Goal: Task Accomplishment & Management: Manage account settings

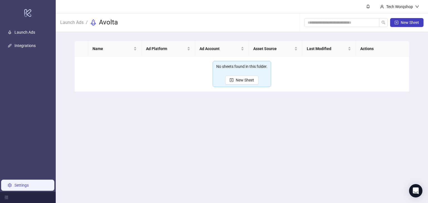
click at [19, 185] on link "Settings" at bounding box center [21, 185] width 14 height 4
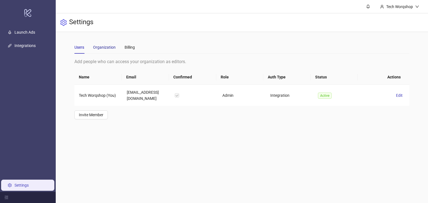
click at [106, 46] on div "Organization" at bounding box center [104, 47] width 23 height 6
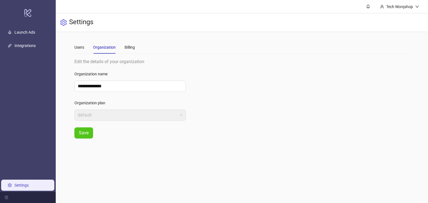
click at [136, 49] on div "Users Organization Billing" at bounding box center [241, 47] width 335 height 13
click at [131, 48] on div "Billing" at bounding box center [130, 47] width 10 height 6
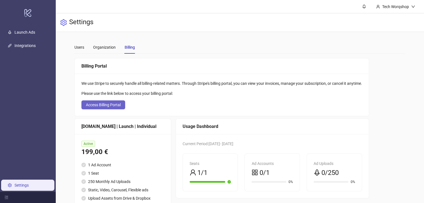
scroll to position [35, 0]
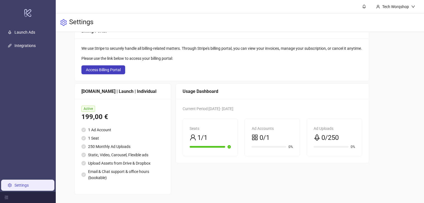
click at [125, 154] on li "Static, Video, Carousel, Flexible ads" at bounding box center [122, 155] width 83 height 6
click at [104, 74] on div "We use Stripe to securely handle all billing-related matters. Through Stripe's …" at bounding box center [222, 60] width 294 height 42
click at [102, 68] on span "Access Billing Portal" at bounding box center [103, 70] width 35 height 4
